Goal: Entertainment & Leisure: Consume media (video, audio)

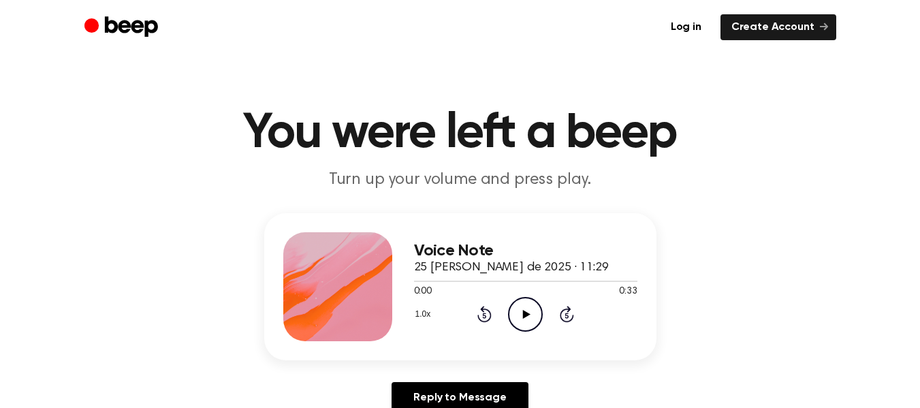
click at [521, 315] on icon "Play Audio" at bounding box center [525, 314] width 35 height 35
click at [532, 311] on icon "Pause Audio" at bounding box center [525, 314] width 35 height 35
click at [523, 309] on icon "Play Audio" at bounding box center [525, 314] width 35 height 35
click at [528, 309] on icon "Pause Audio" at bounding box center [525, 314] width 35 height 35
click at [530, 307] on icon "Play Audio" at bounding box center [525, 314] width 35 height 35
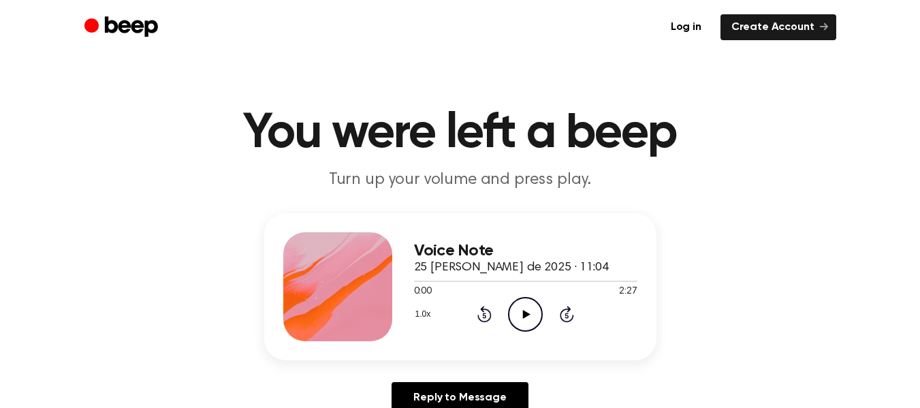
click at [529, 312] on icon "Play Audio" at bounding box center [525, 314] width 35 height 35
click at [525, 315] on icon at bounding box center [526, 314] width 7 height 9
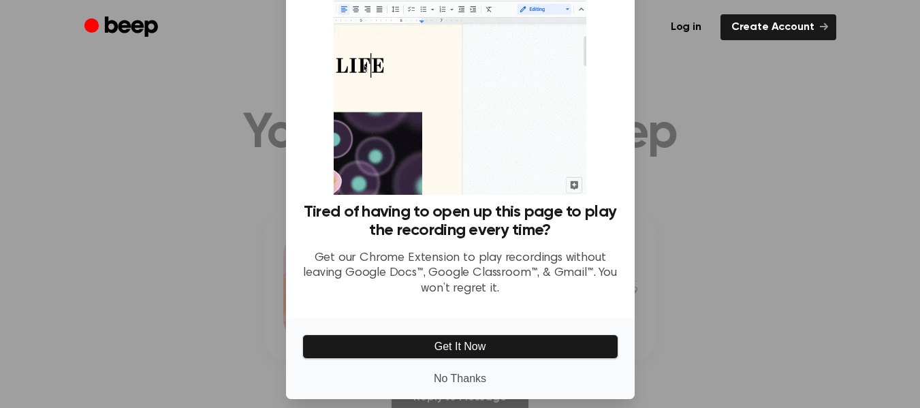
scroll to position [76, 0]
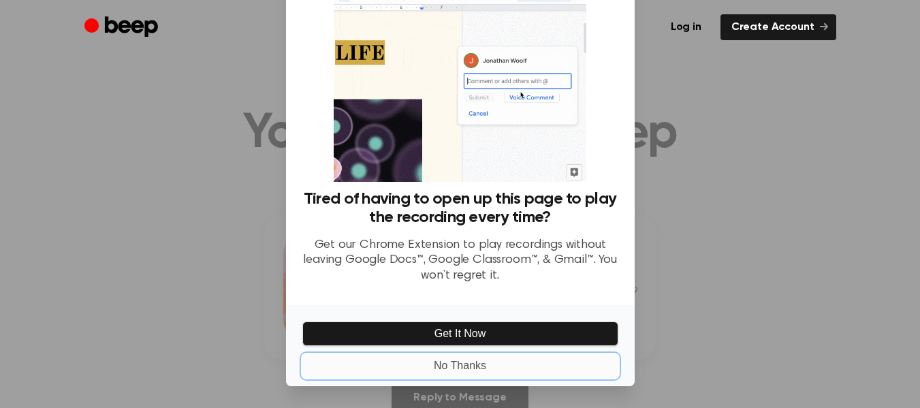
click at [463, 368] on button "No Thanks" at bounding box center [460, 365] width 316 height 23
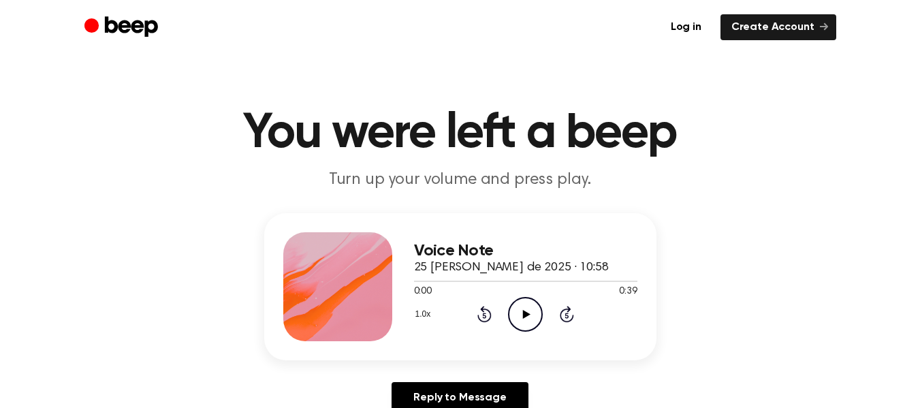
click at [519, 309] on icon "Play Audio" at bounding box center [525, 314] width 35 height 35
